Goal: Transaction & Acquisition: Obtain resource

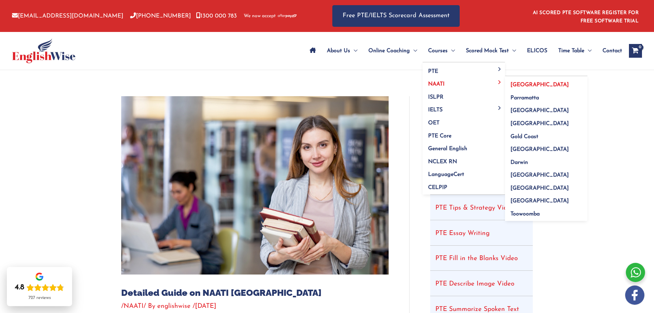
click at [512, 85] on span "[GEOGRAPHIC_DATA]" at bounding box center [540, 84] width 58 height 5
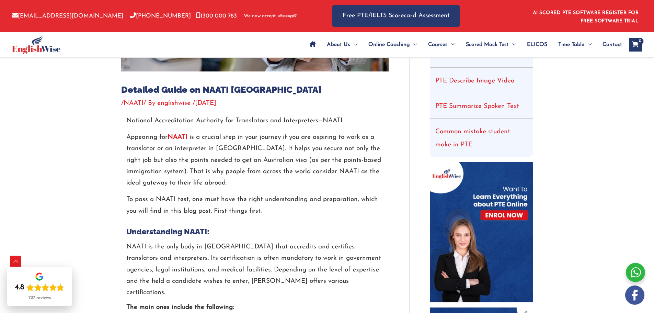
scroll to position [206, 0]
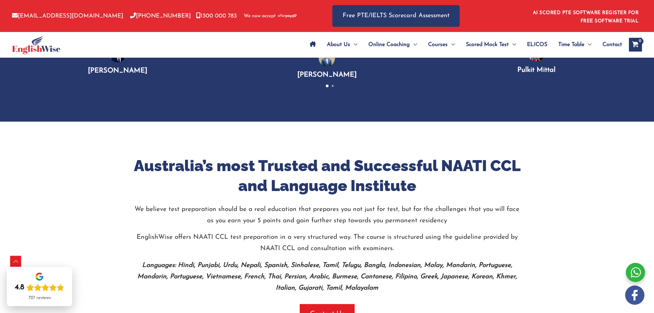
scroll to position [1339, 0]
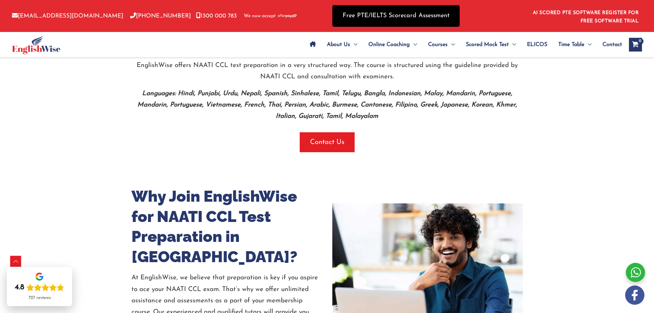
click at [374, 16] on link "Free PTE/IELTS Scorecard Assessment" at bounding box center [395, 16] width 127 height 22
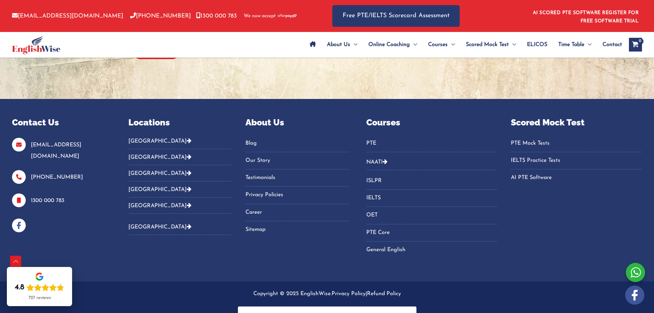
scroll to position [347, 0]
